Goal: Task Accomplishment & Management: Manage account settings

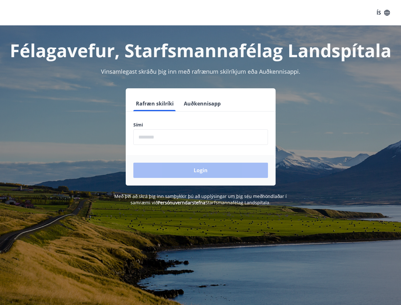
click at [200, 152] on form "Rafræn skilríki Auðkennisapp Sími ​ Login" at bounding box center [201, 141] width 150 height 90
click at [383, 13] on button "ÍS" at bounding box center [383, 12] width 20 height 11
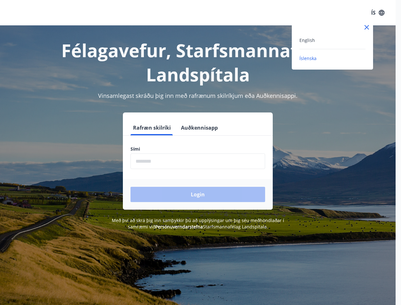
click at [154, 103] on div at bounding box center [200, 152] width 401 height 305
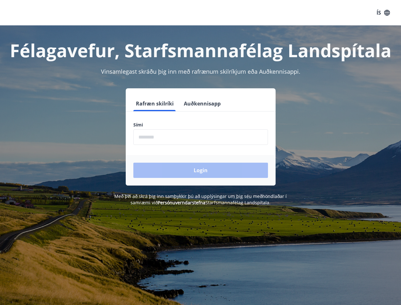
click at [201, 103] on button "Auðkennisapp" at bounding box center [202, 103] width 42 height 15
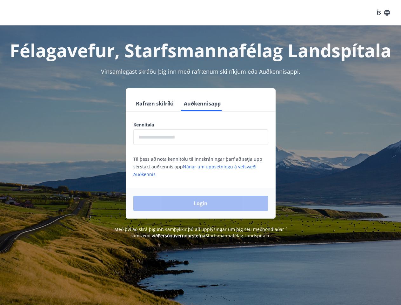
click at [201, 137] on input "text" at bounding box center [200, 137] width 135 height 16
